Goal: Transaction & Acquisition: Purchase product/service

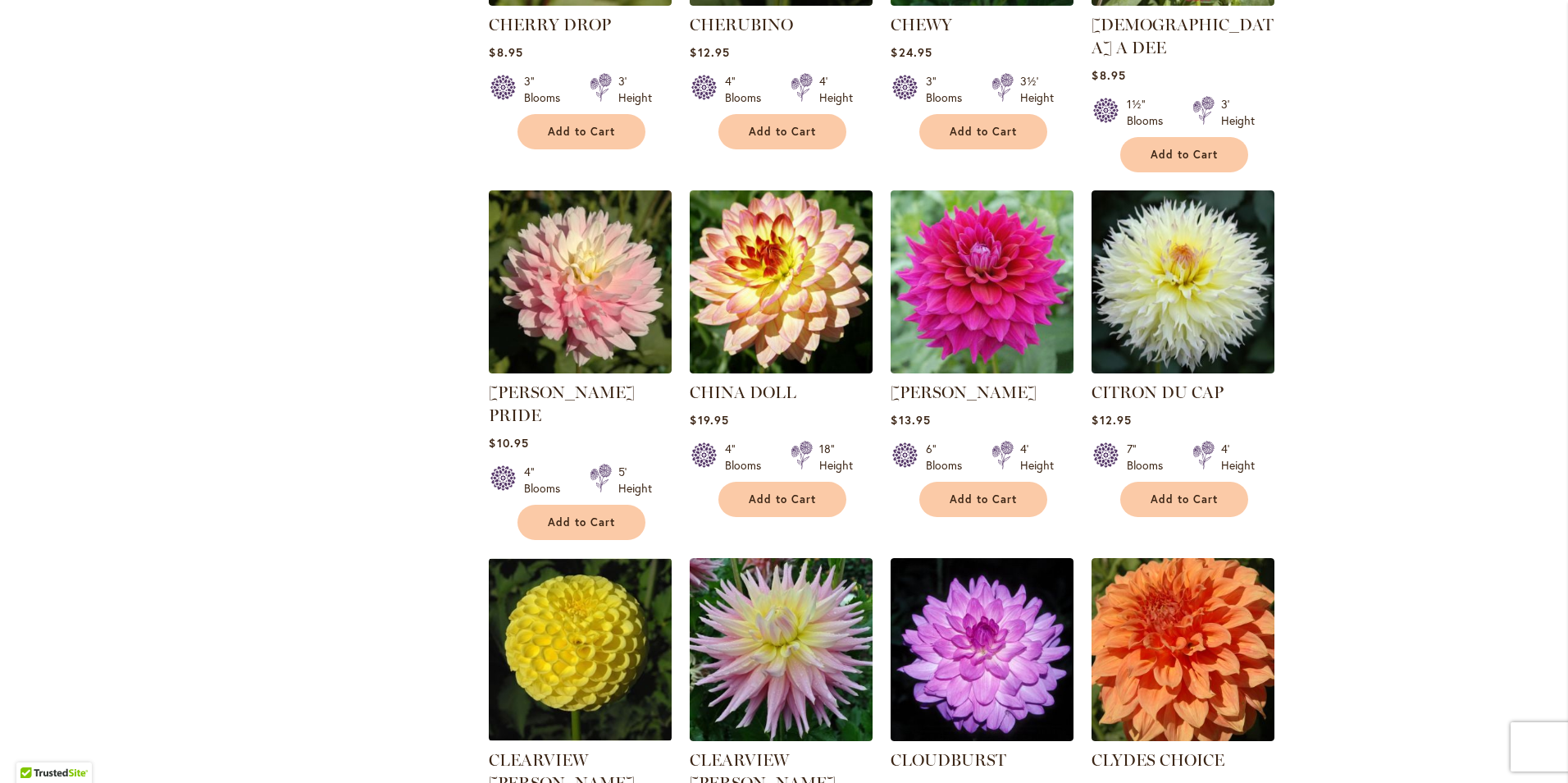
scroll to position [1066, 0]
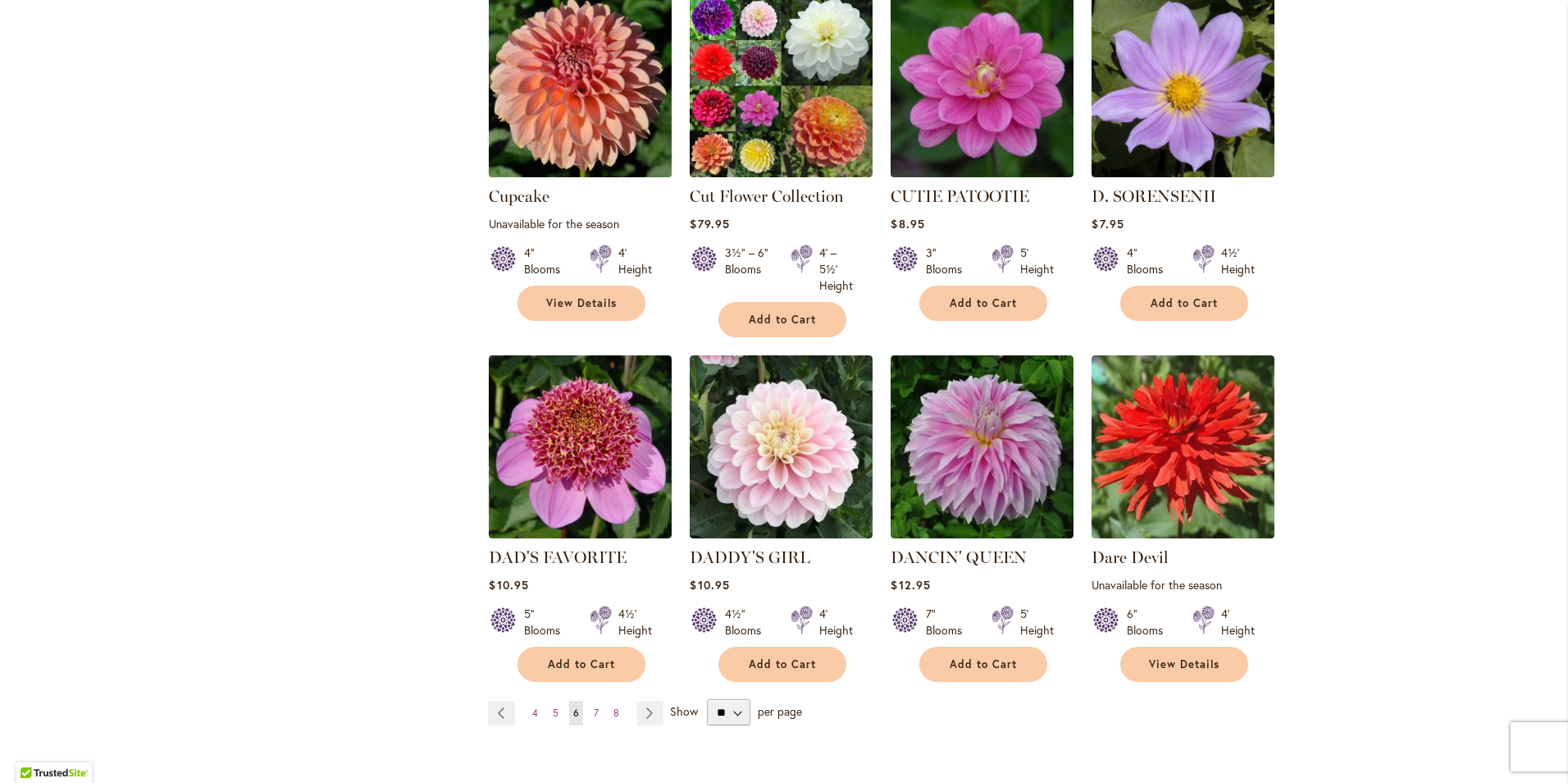
scroll to position [1231, 0]
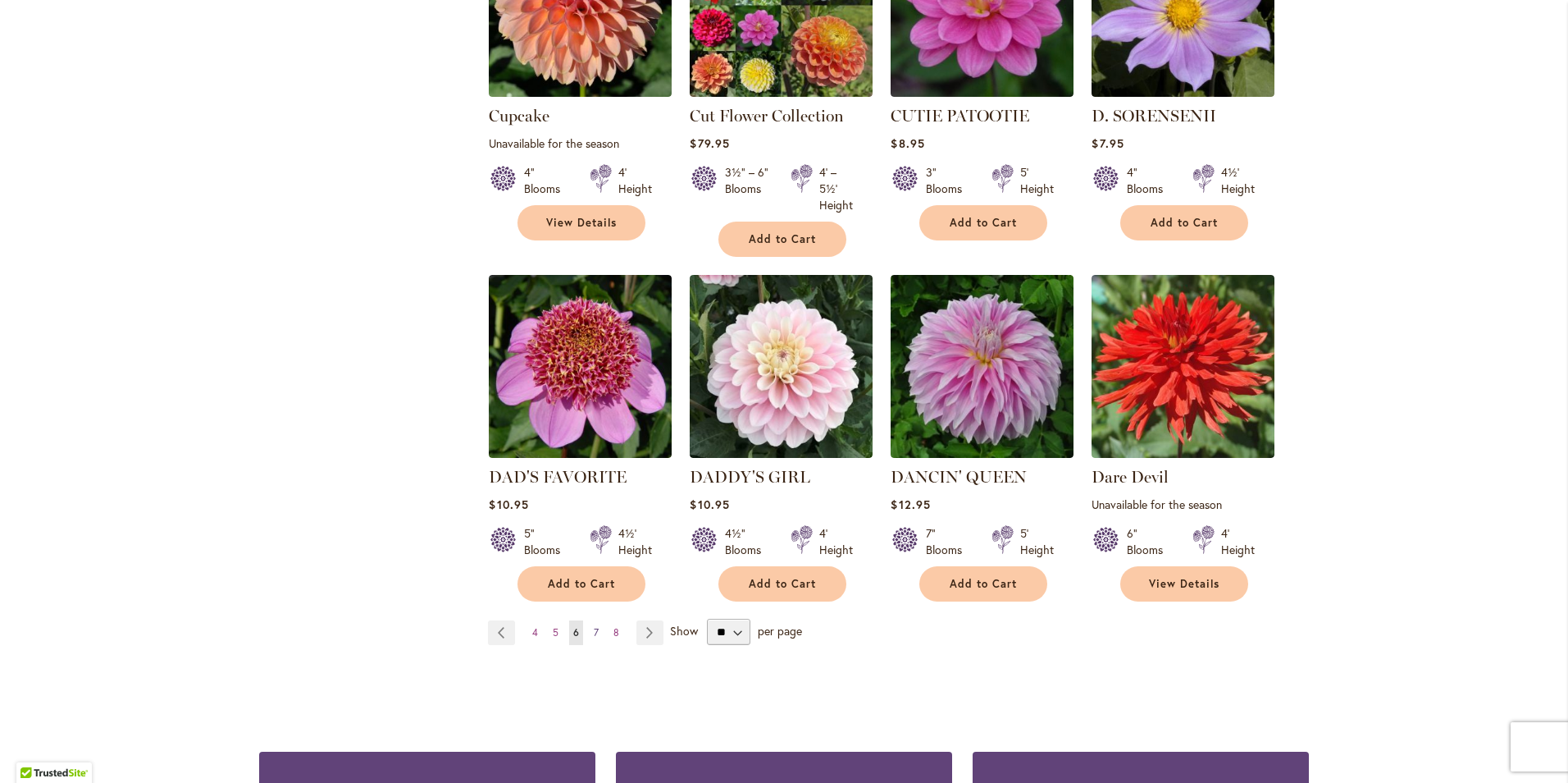
click at [593, 626] on span "7" at bounding box center [595, 632] width 5 height 12
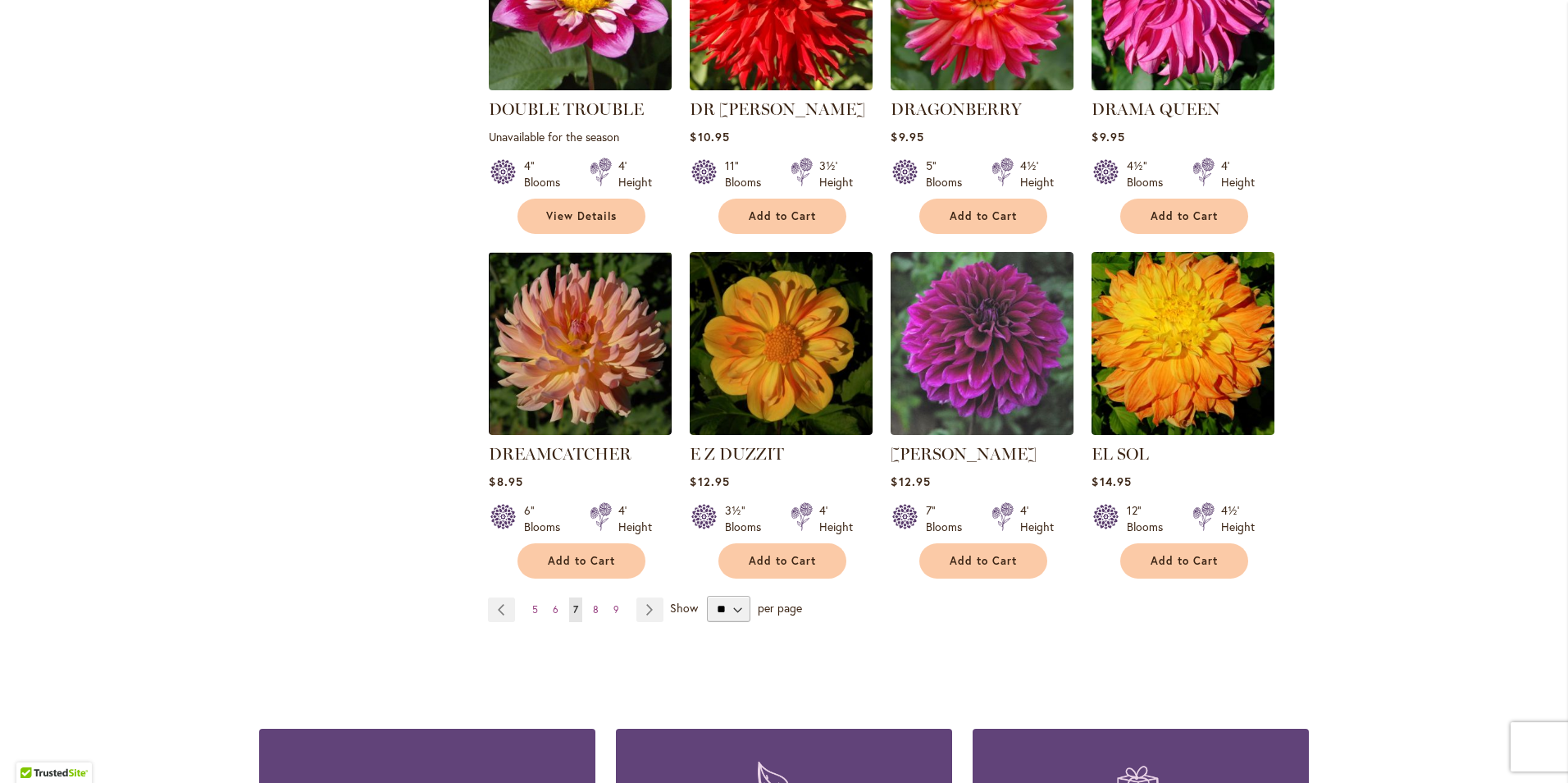
scroll to position [1312, 0]
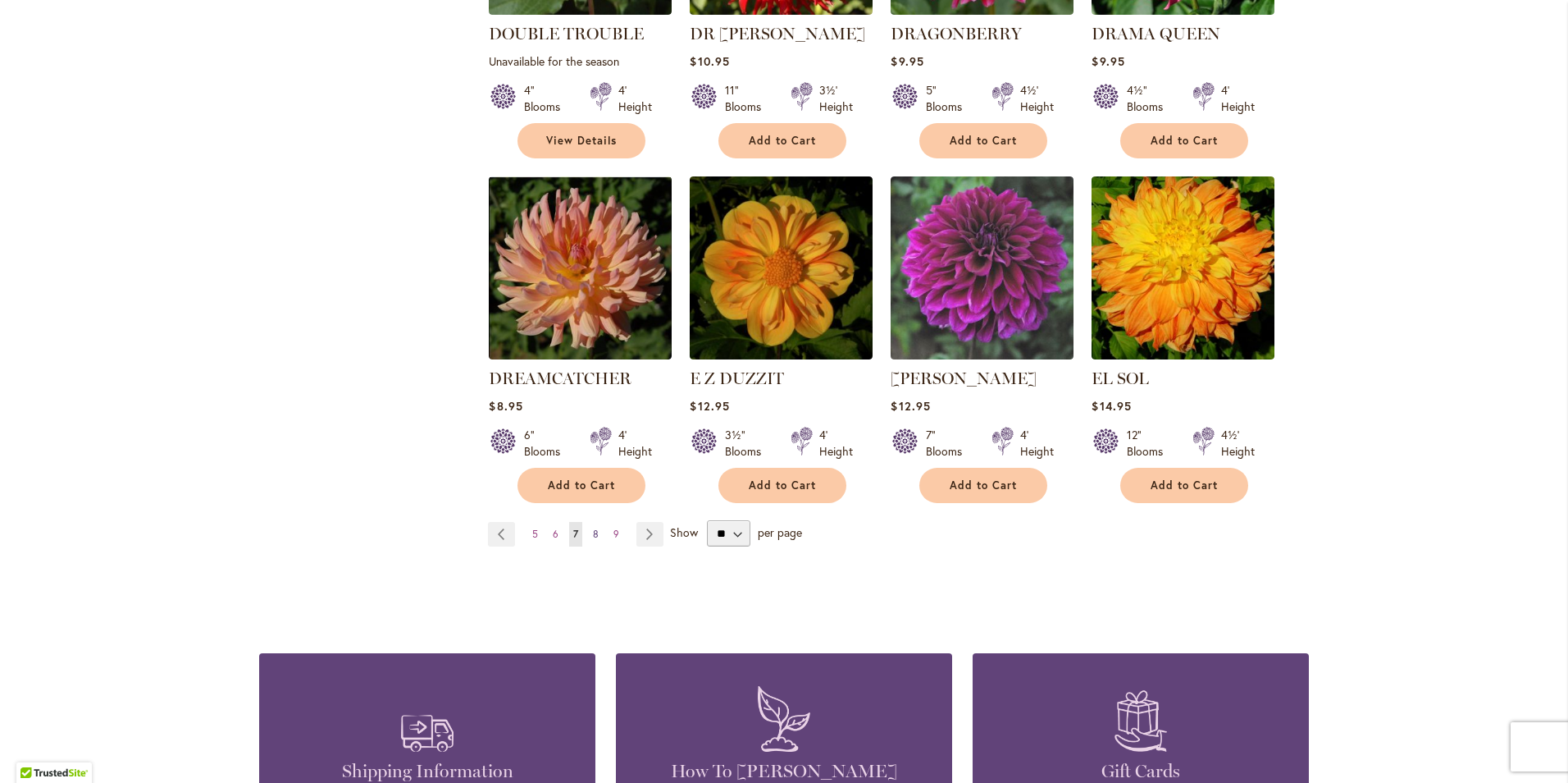
click at [592, 527] on span "8" at bounding box center [595, 533] width 6 height 12
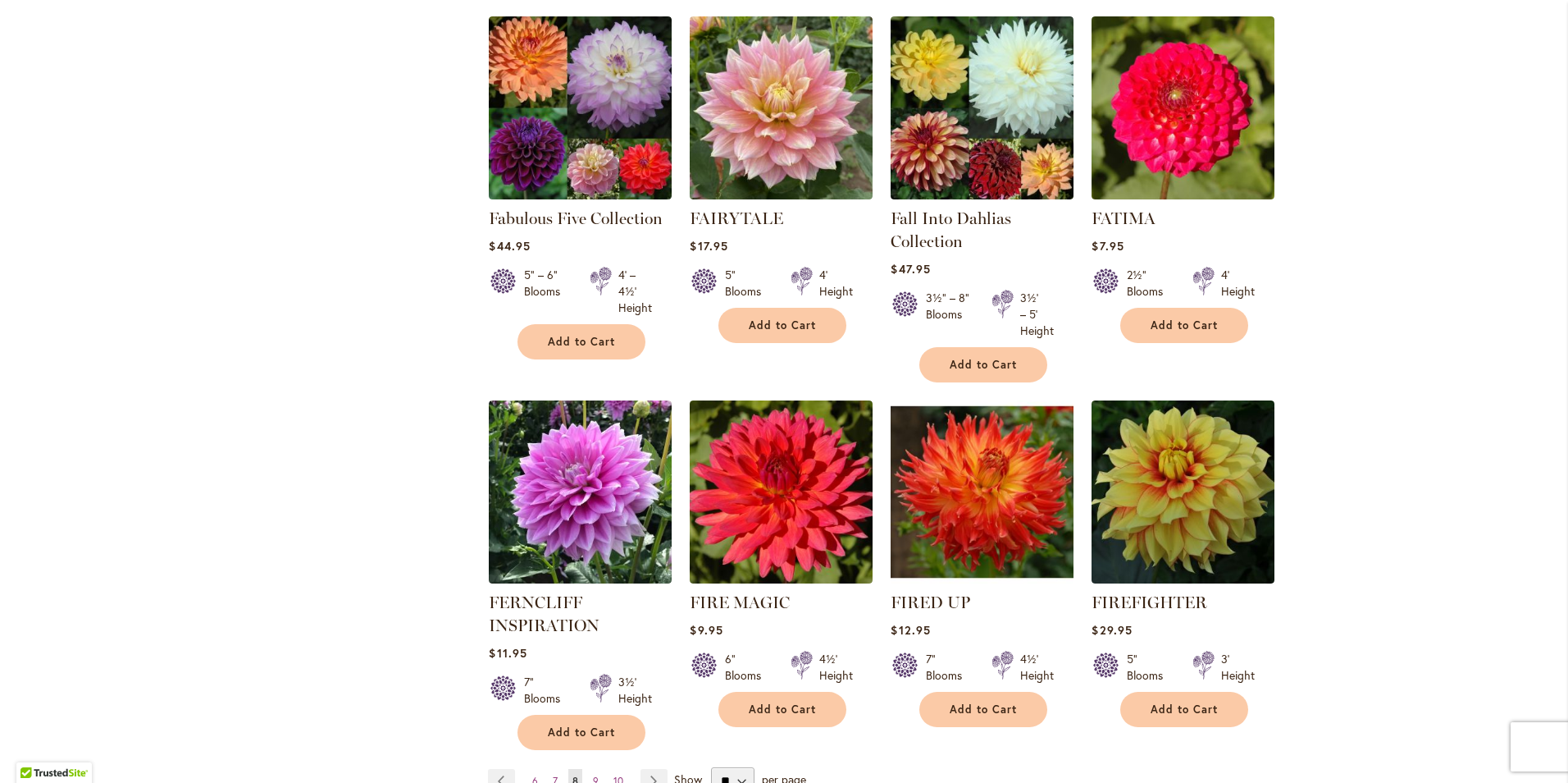
scroll to position [1149, 0]
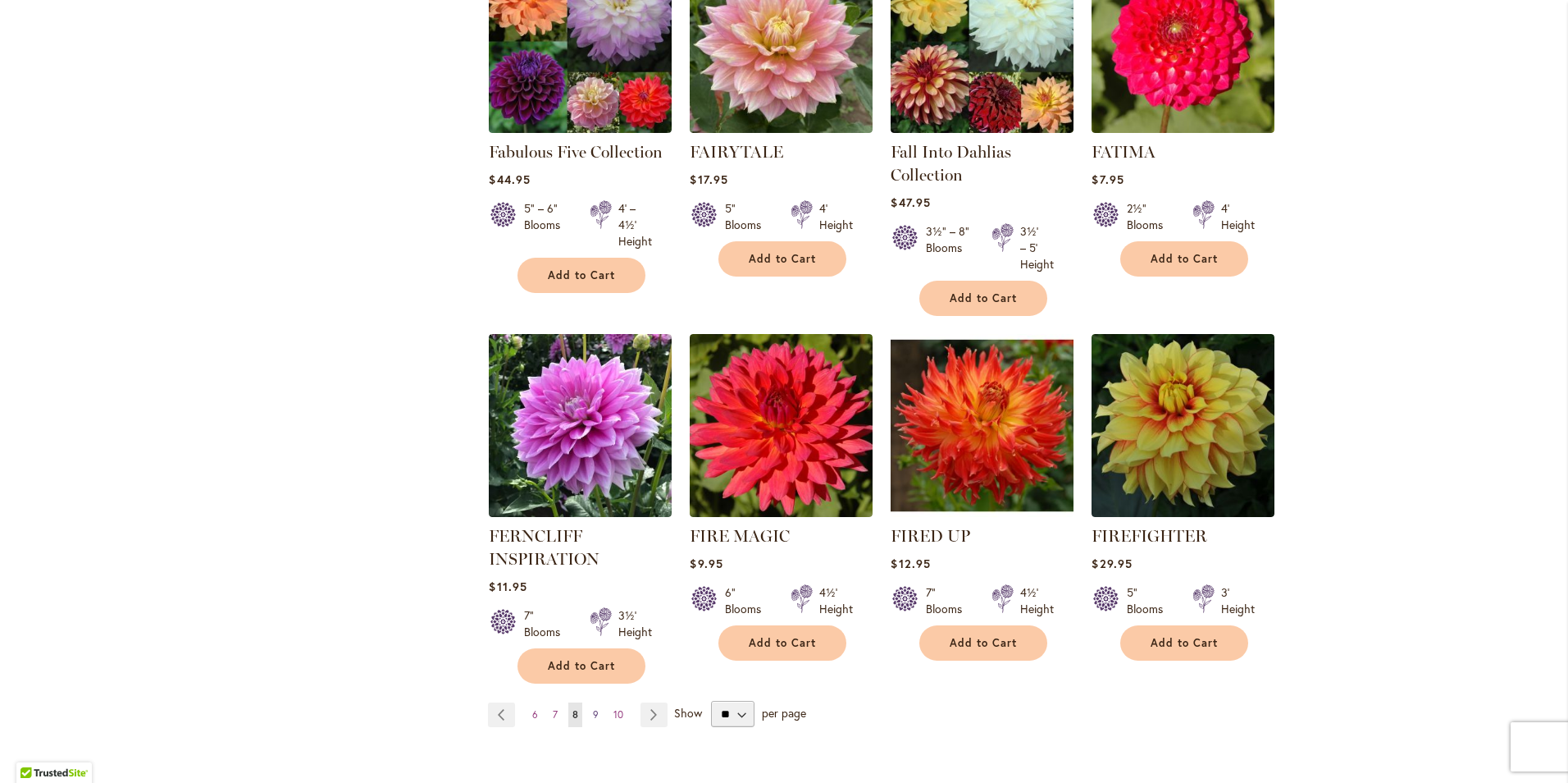
click at [589, 708] on link "Page 9" at bounding box center [595, 715] width 14 height 25
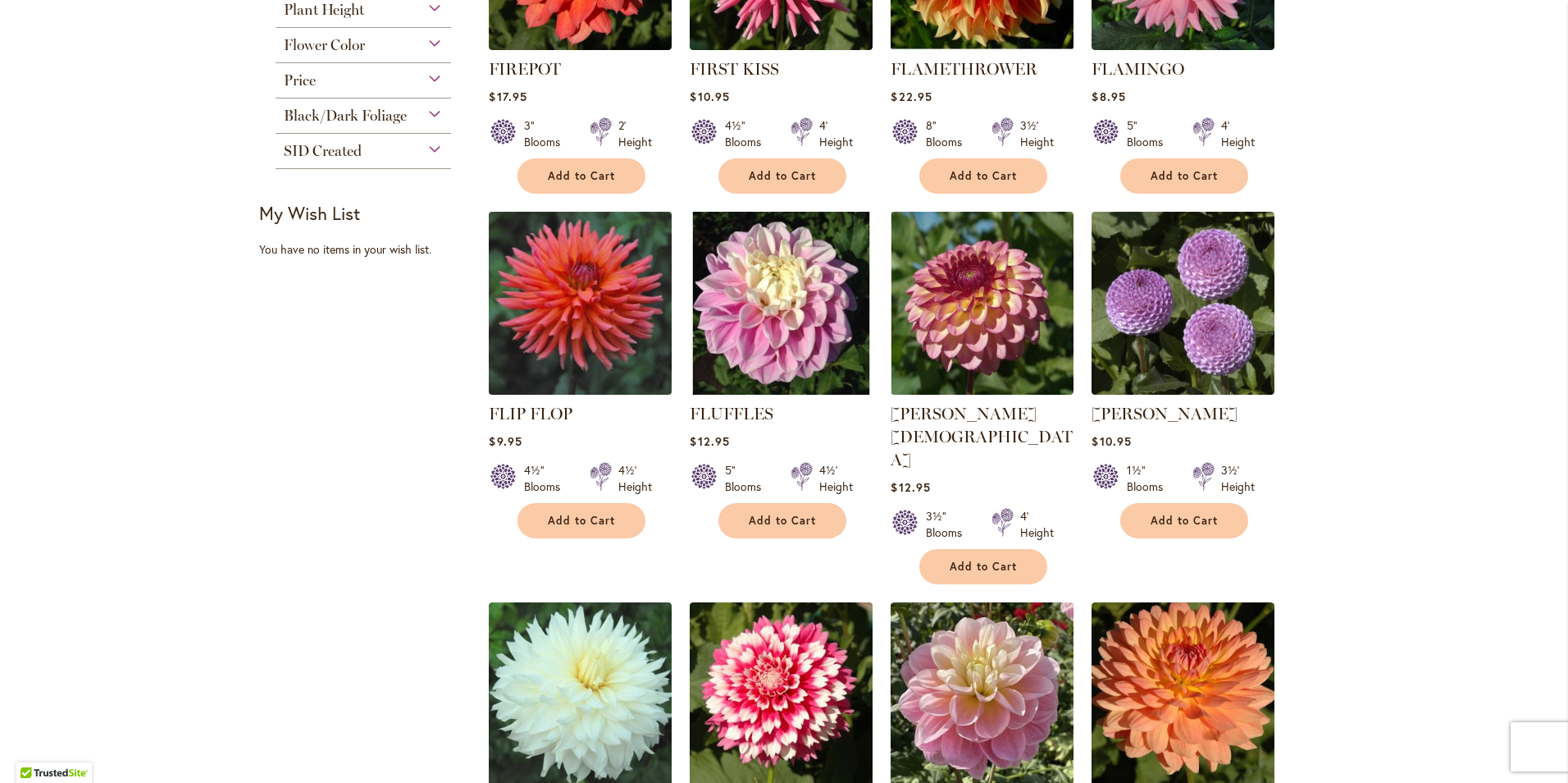
scroll to position [656, 0]
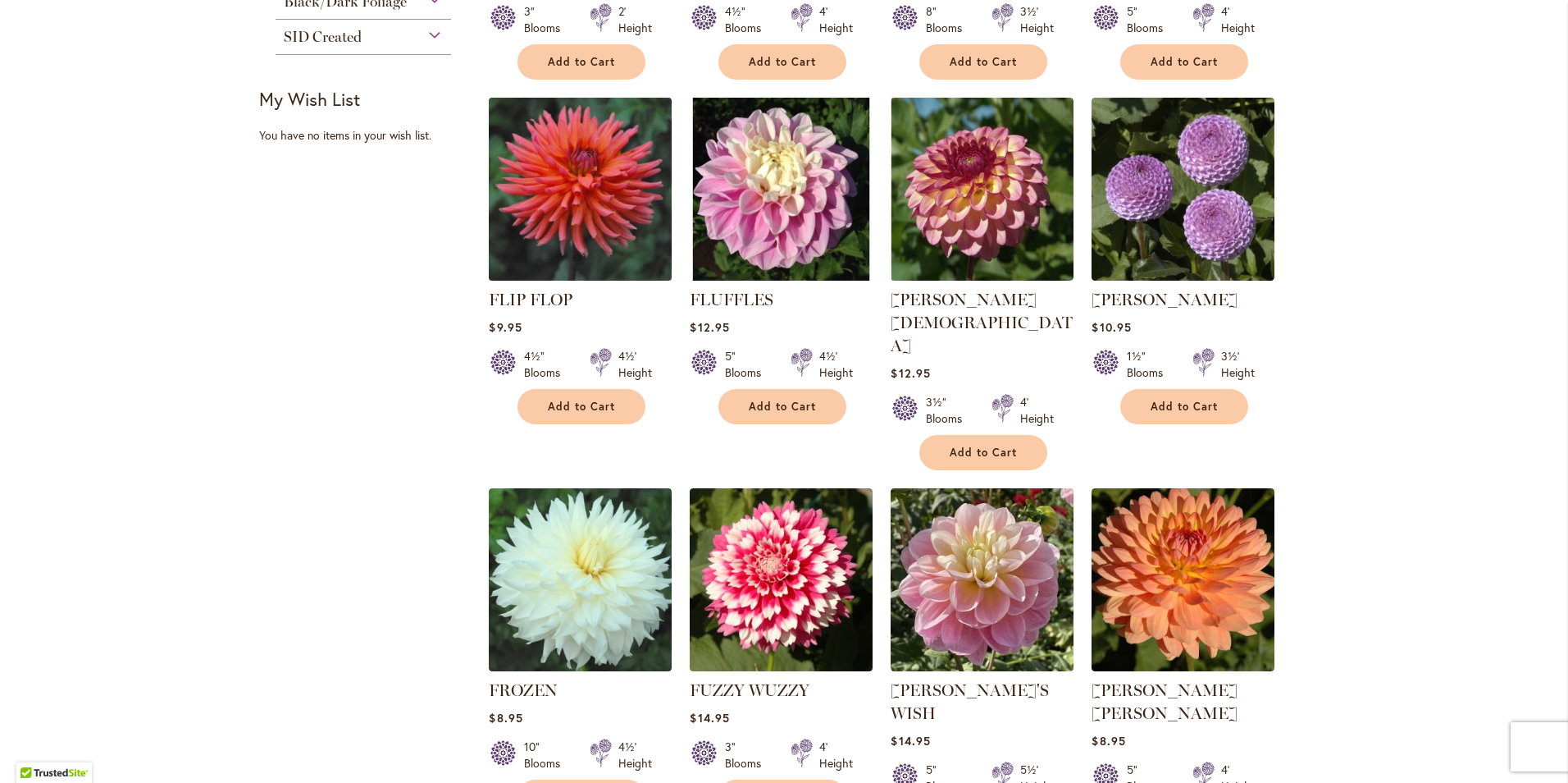
click at [565, 204] on img at bounding box center [581, 189] width 192 height 192
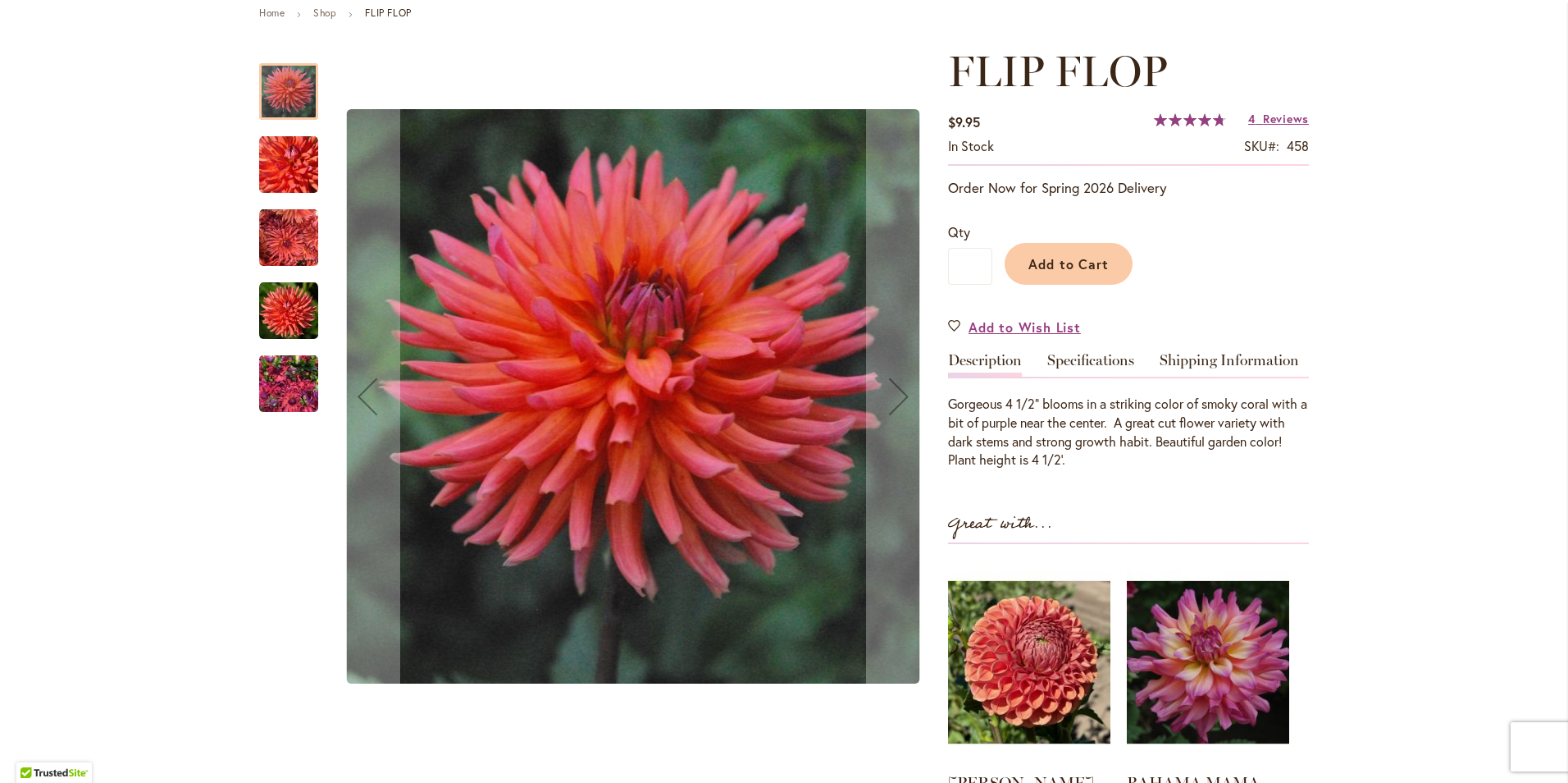
scroll to position [164, 0]
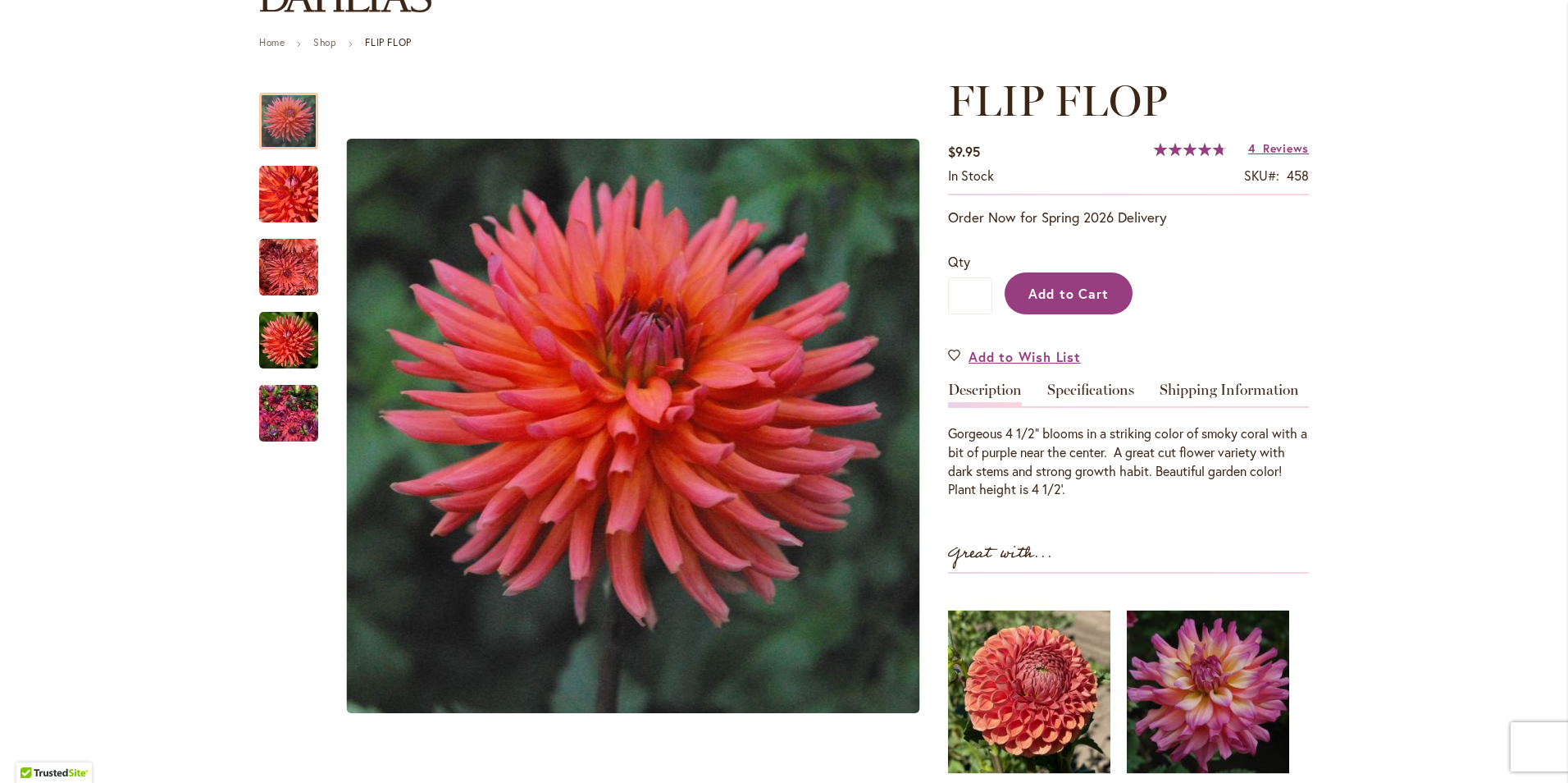
click at [1082, 290] on span "Add to Cart" at bounding box center [1069, 293] width 82 height 17
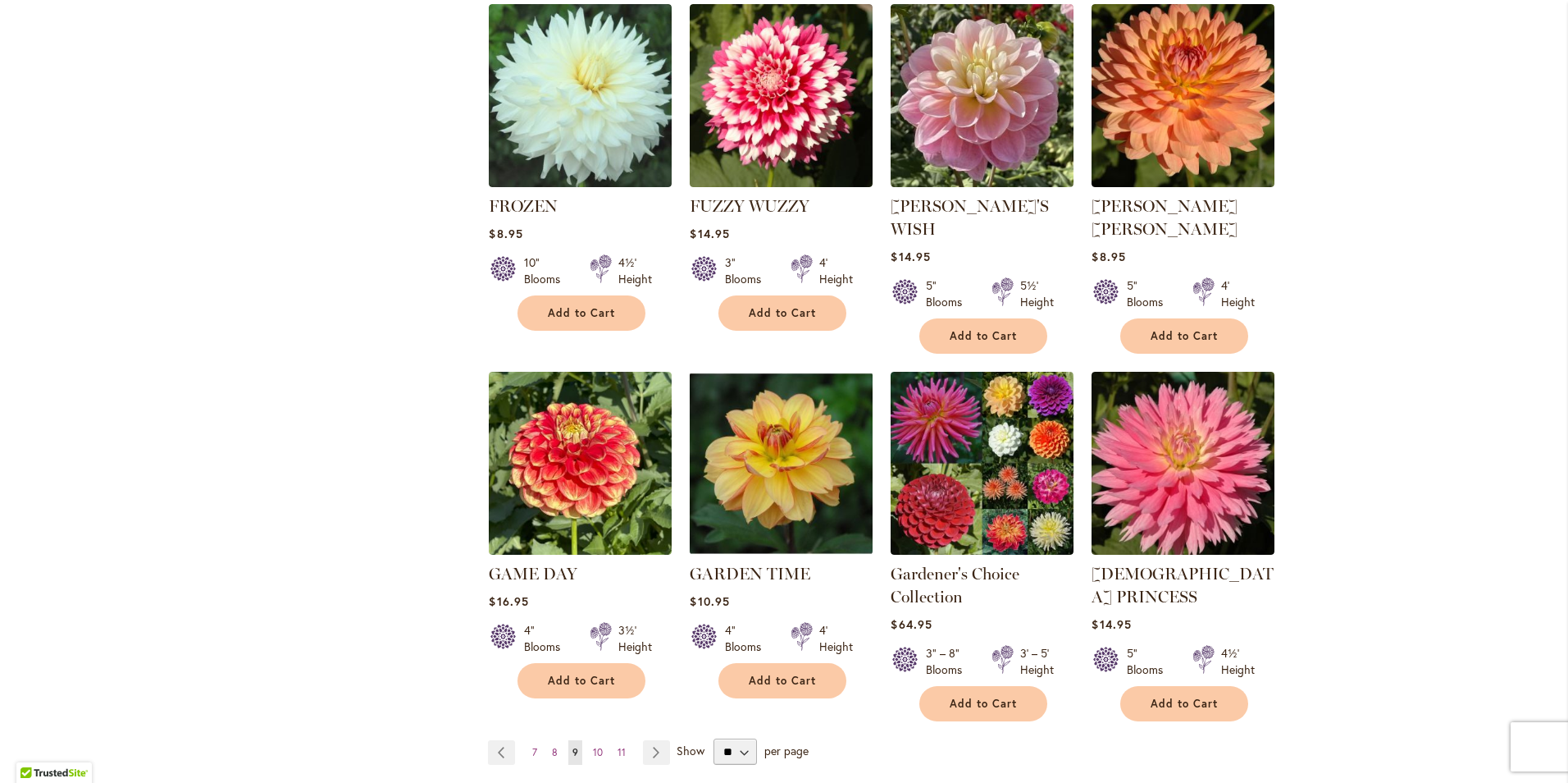
scroll to position [1231, 0]
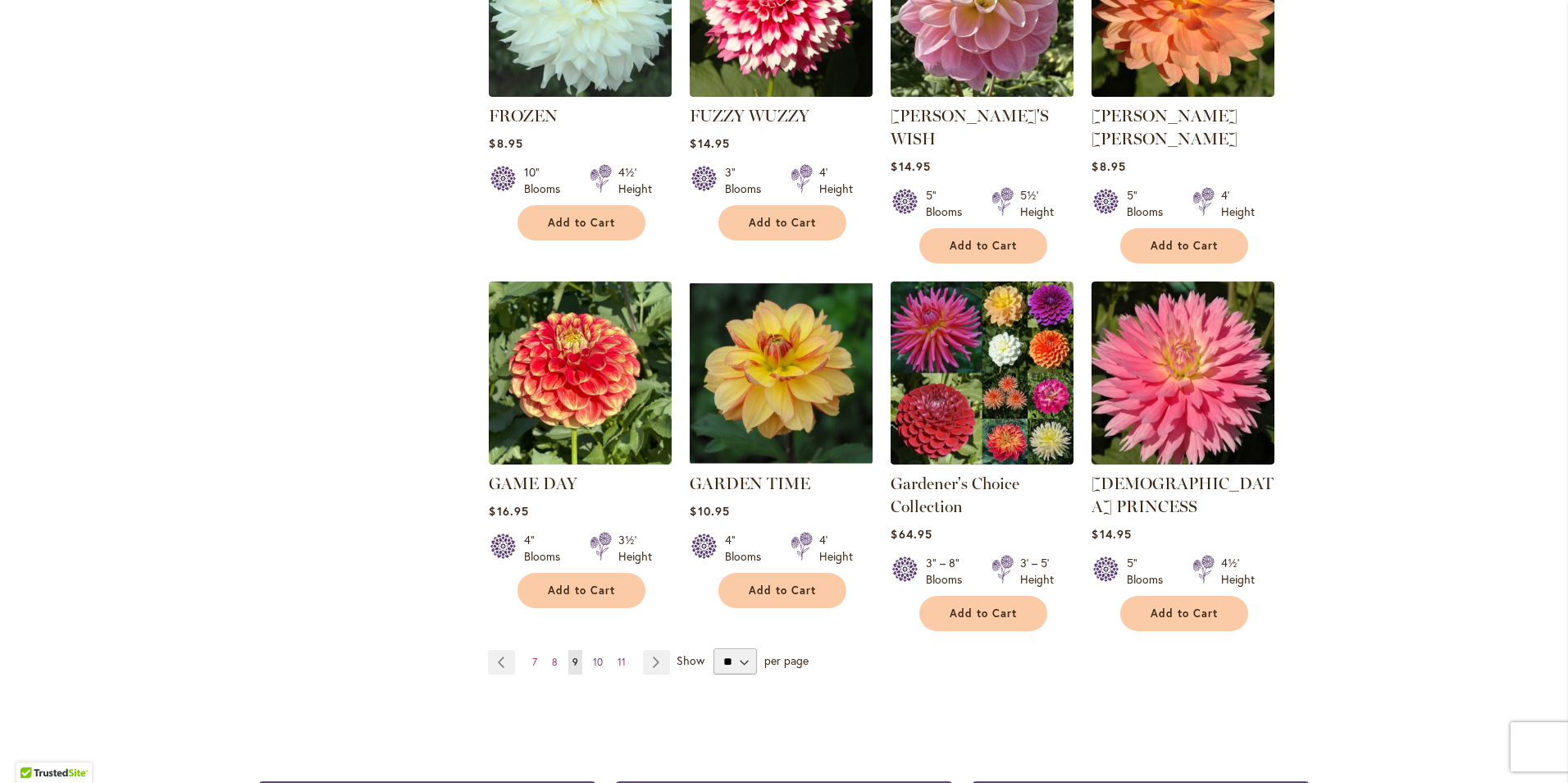
click at [592, 655] on span "10" at bounding box center [597, 661] width 10 height 12
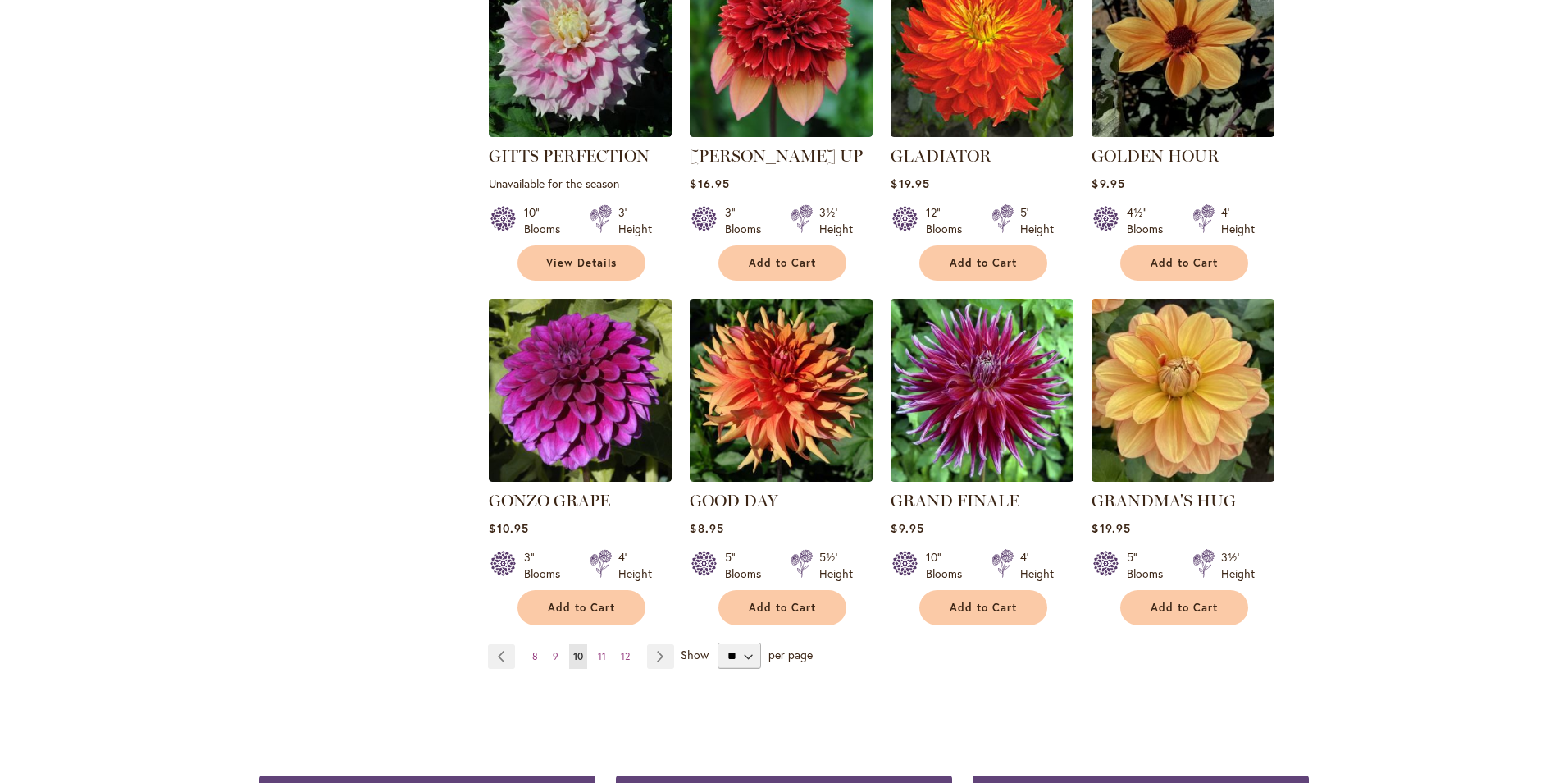
scroll to position [1149, 0]
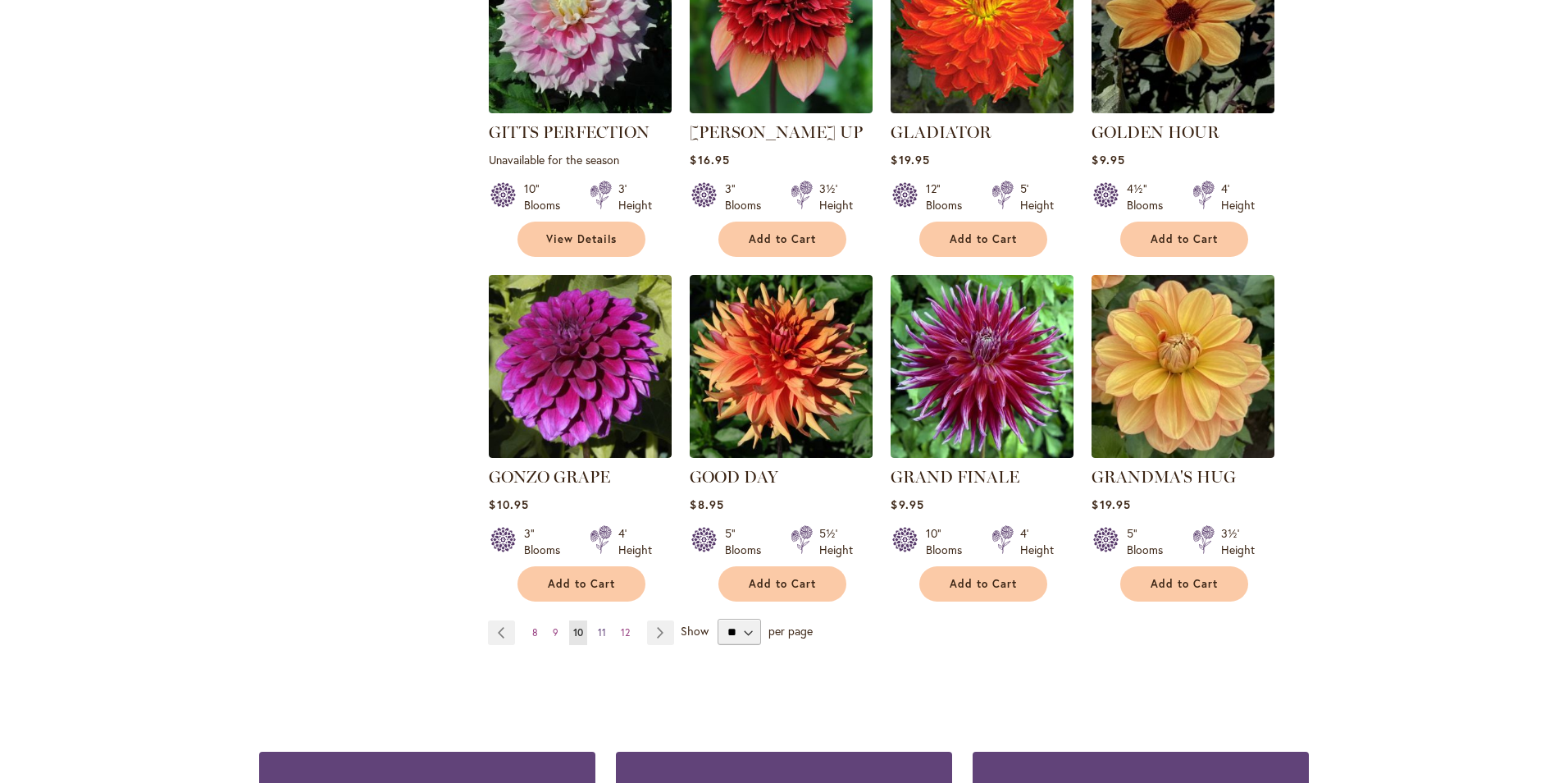
click at [598, 626] on span "11" at bounding box center [602, 632] width 9 height 12
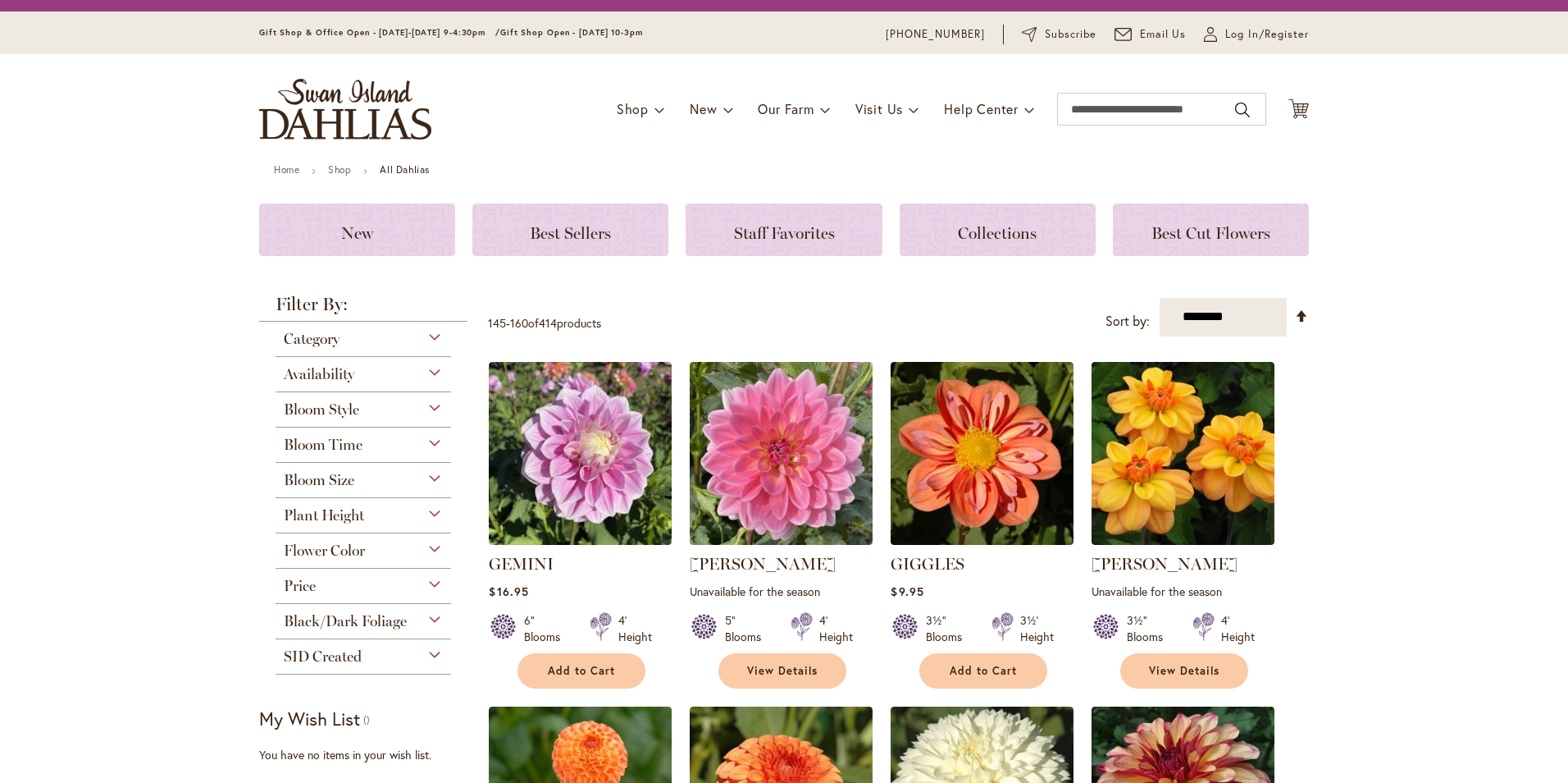
scroll to position [0, 0]
